Goal: Task Accomplishment & Management: Manage account settings

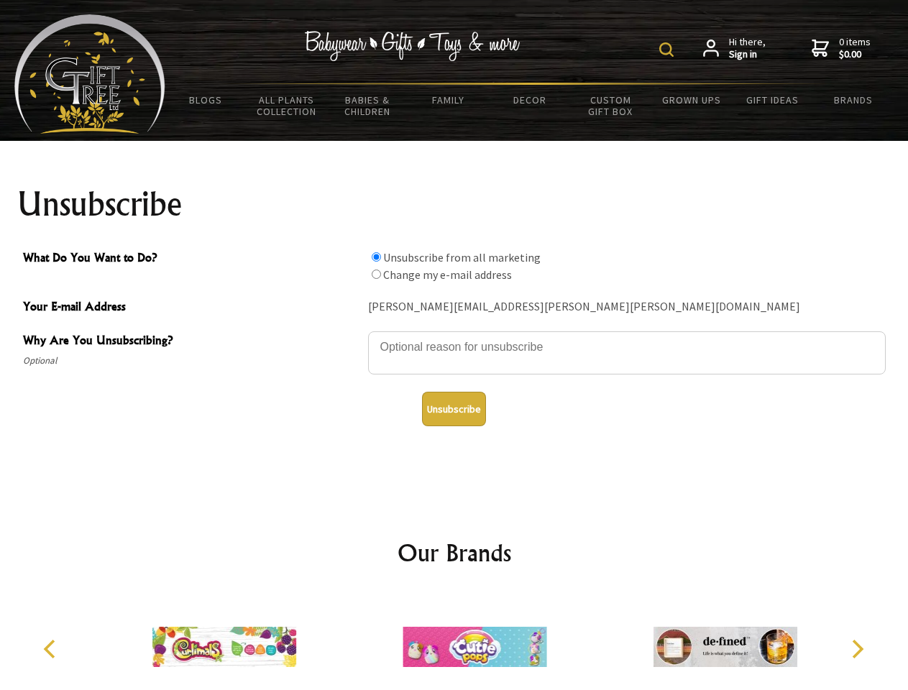
click at [668, 50] on img at bounding box center [666, 49] width 14 height 14
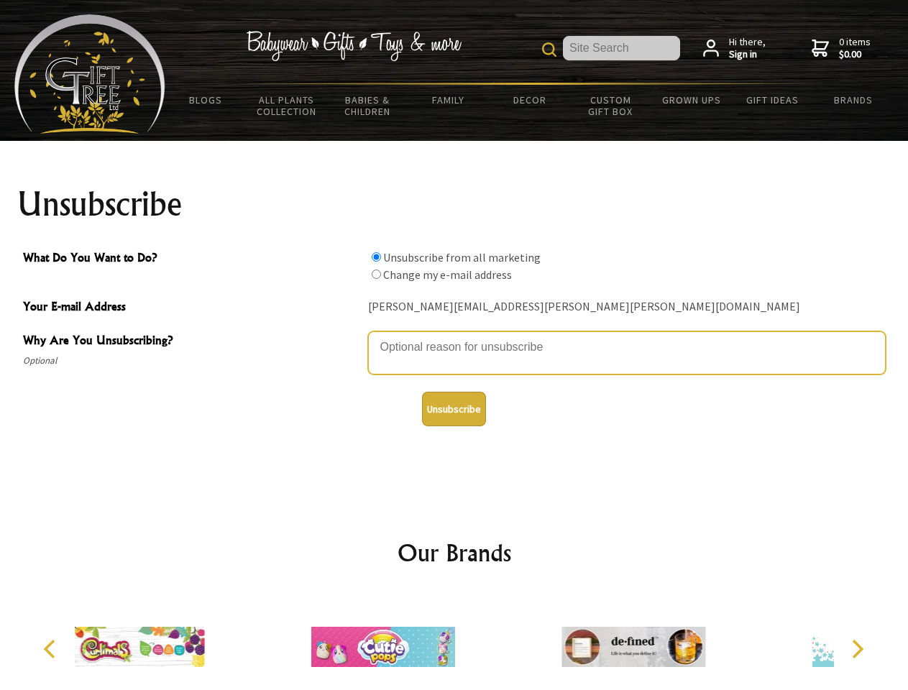
click at [454, 336] on textarea "Why Are You Unsubscribing?" at bounding box center [626, 352] width 517 height 43
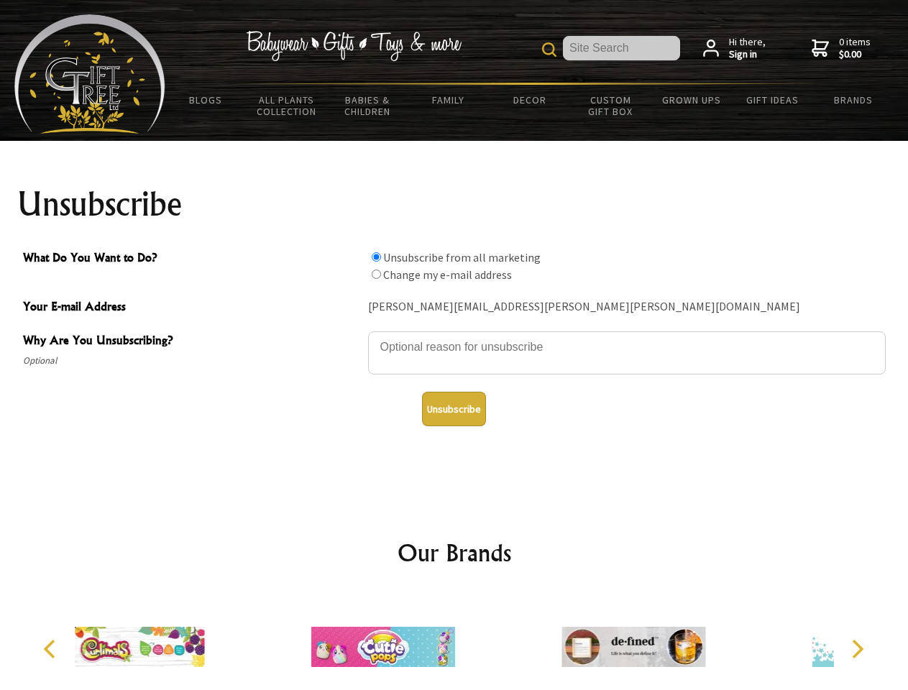
click at [376, 257] on input "What Do You Want to Do?" at bounding box center [376, 256] width 9 height 9
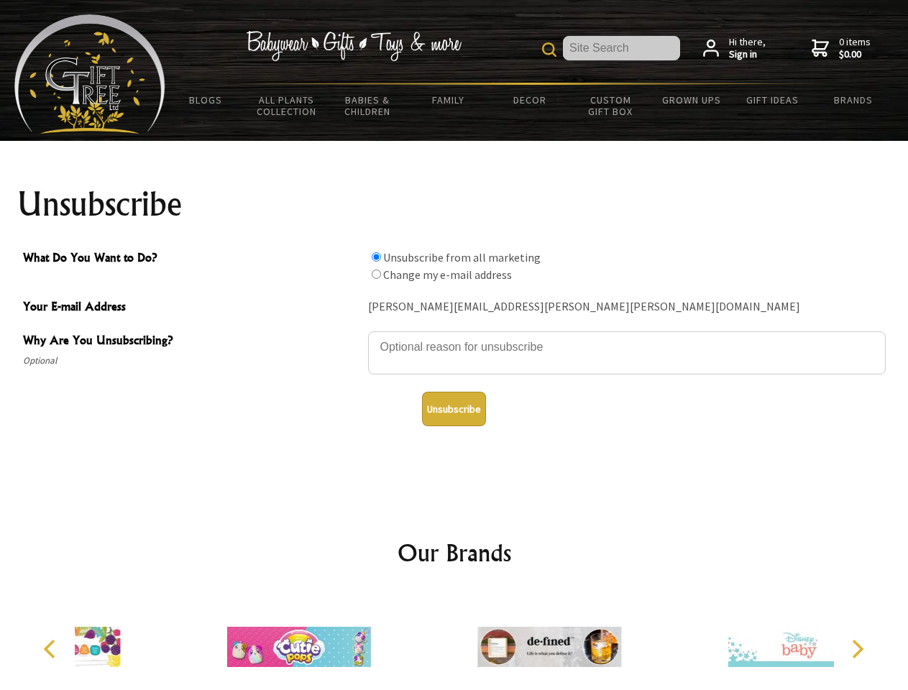
click at [376, 274] on input "What Do You Want to Do?" at bounding box center [376, 274] width 9 height 9
radio input "true"
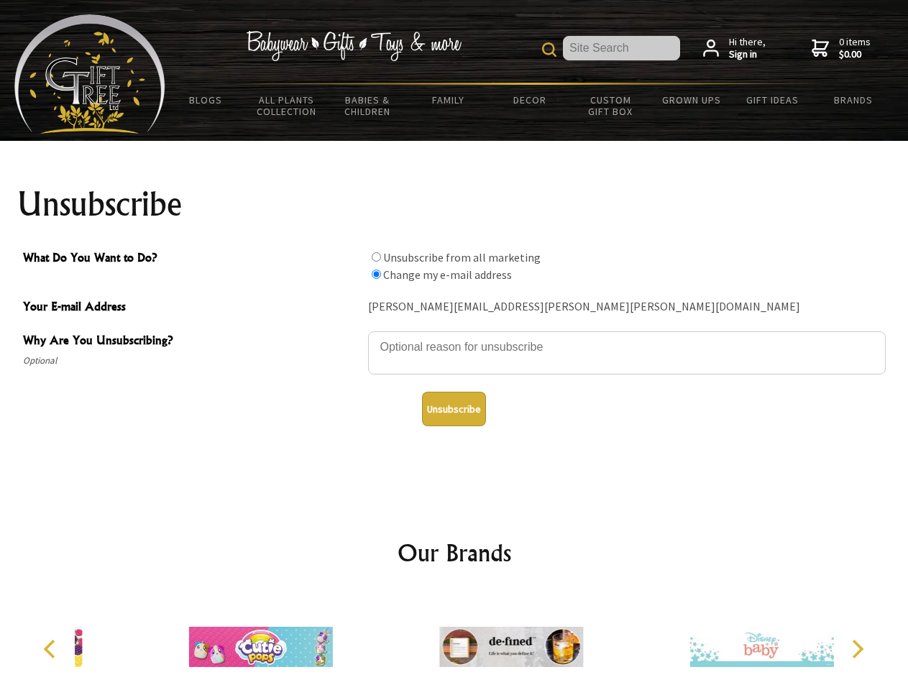
click at [453, 409] on button "Unsubscribe" at bounding box center [454, 409] width 64 height 34
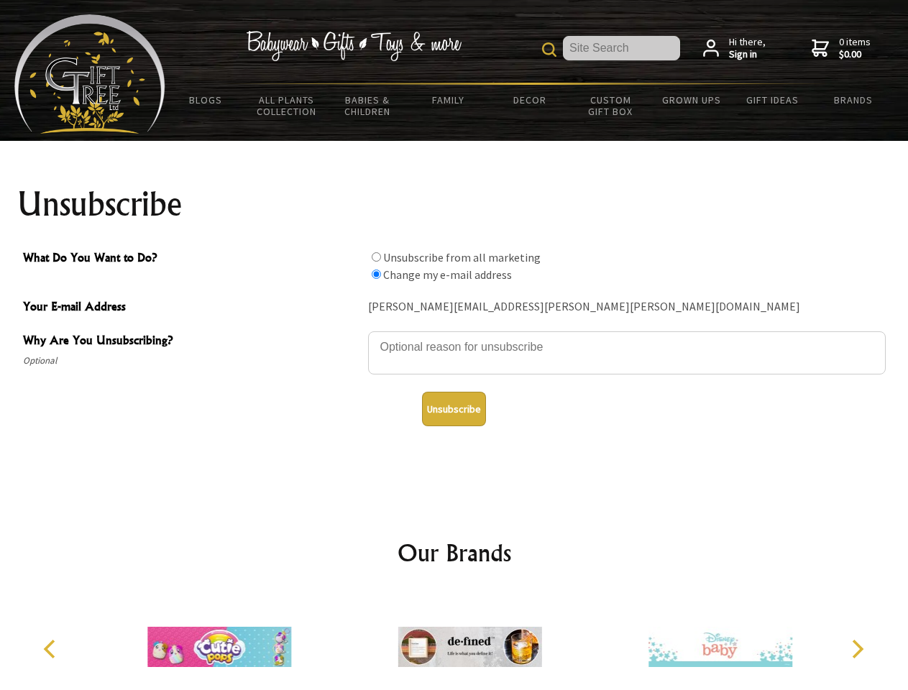
click at [52, 649] on icon "Previous" at bounding box center [51, 649] width 19 height 19
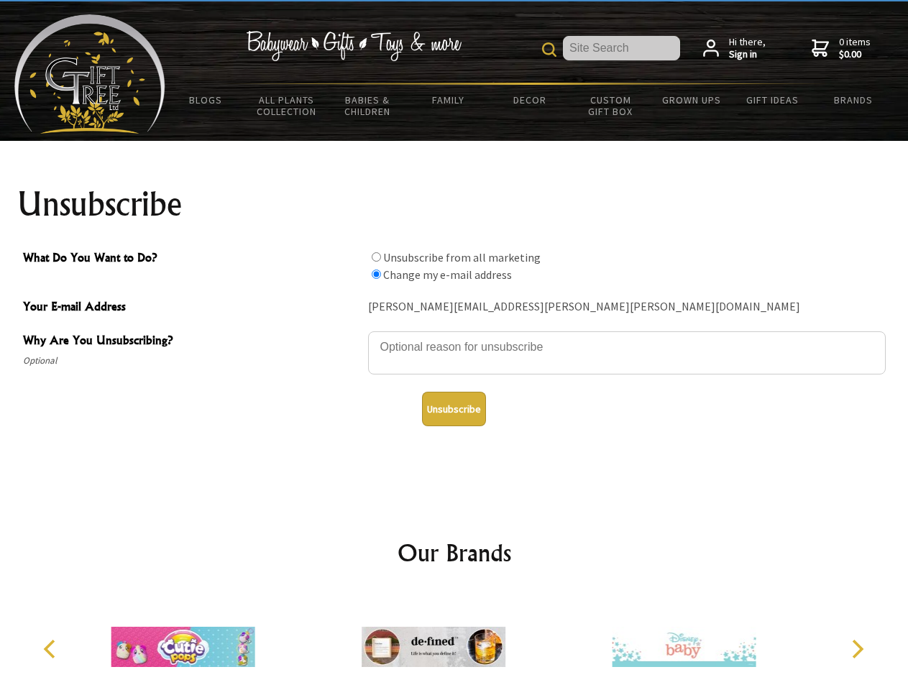
click at [857, 649] on icon "Next" at bounding box center [856, 649] width 19 height 19
